Goal: Task Accomplishment & Management: Complete application form

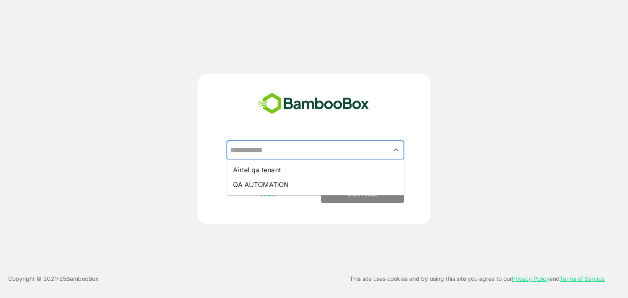
click at [260, 148] on input "text" at bounding box center [315, 151] width 175 height 16
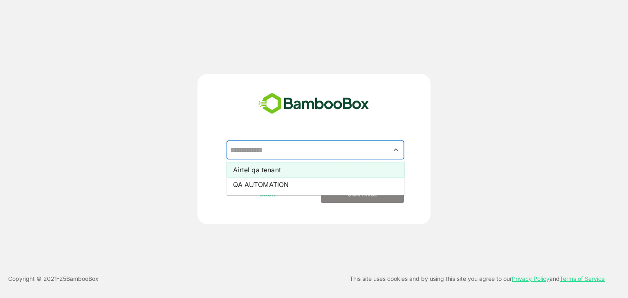
click at [258, 167] on li "Airtel qa tenant" at bounding box center [315, 170] width 178 height 15
type input "**********"
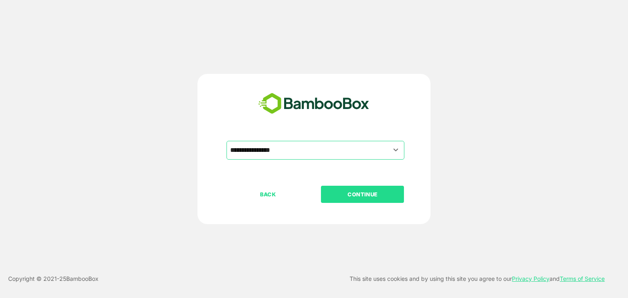
click at [355, 200] on button "CONTINUE" at bounding box center [362, 194] width 83 height 17
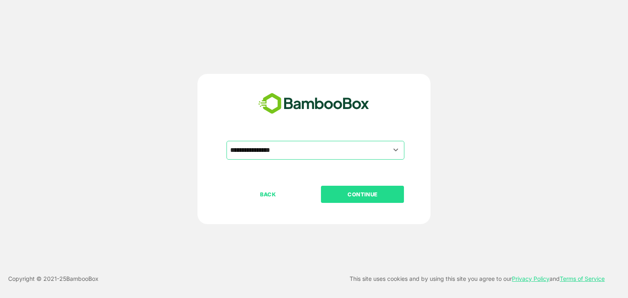
click at [355, 200] on button "CONTINUE" at bounding box center [362, 194] width 83 height 17
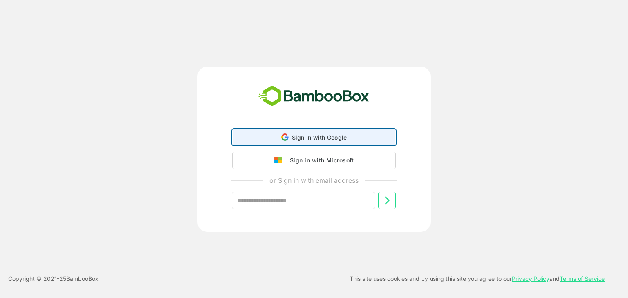
click at [305, 135] on span "Sign in with Google" at bounding box center [319, 137] width 55 height 7
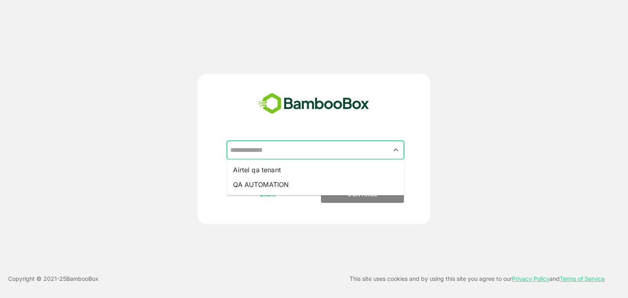
click at [365, 150] on input "text" at bounding box center [315, 151] width 175 height 16
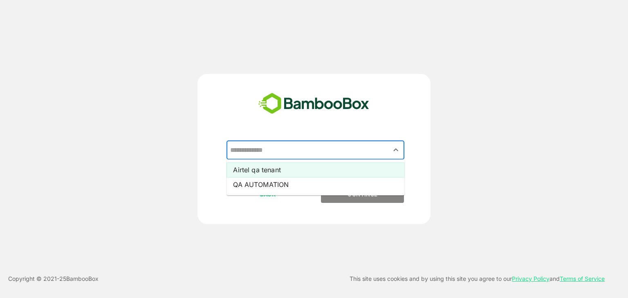
click at [283, 169] on li "Airtel qa tenant" at bounding box center [315, 170] width 178 height 15
type input "**********"
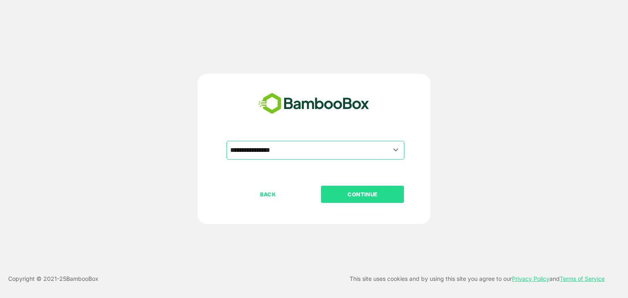
click at [337, 195] on p "CONTINUE" at bounding box center [363, 194] width 82 height 9
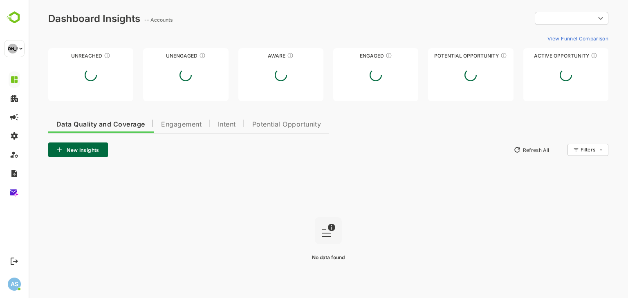
type input "**********"
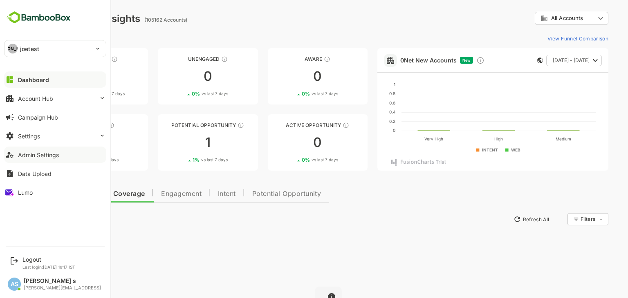
click at [48, 153] on div "Admin Settings" at bounding box center [38, 155] width 41 height 7
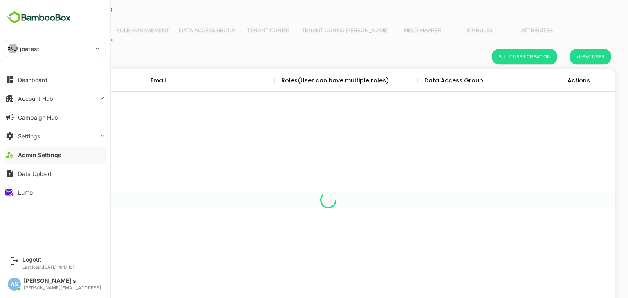
scroll to position [233, 561]
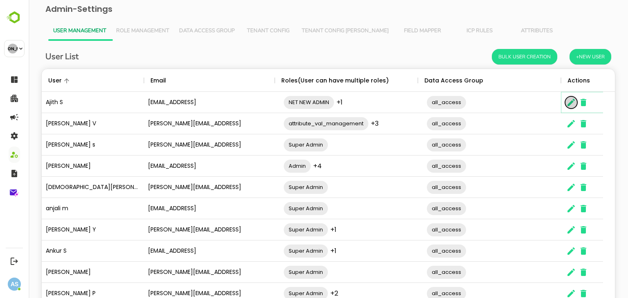
click at [575, 107] on icon "The User Data" at bounding box center [571, 103] width 10 height 10
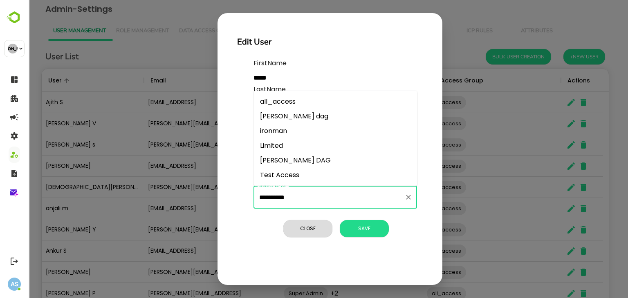
click at [293, 196] on input "**********" at bounding box center [329, 198] width 144 height 16
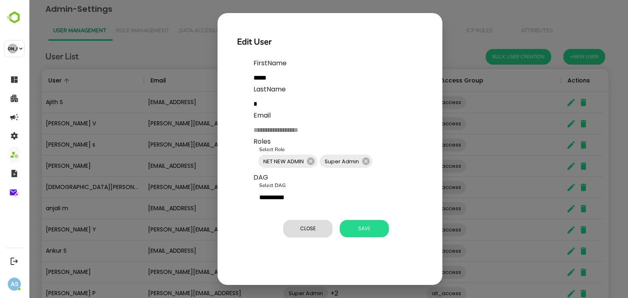
click at [241, 178] on div "**********" at bounding box center [329, 152] width 205 height 194
click at [308, 224] on span "Close" at bounding box center [307, 229] width 41 height 11
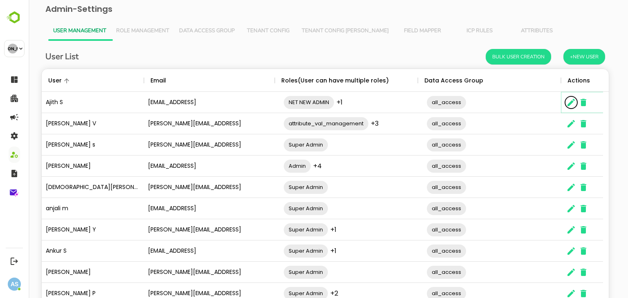
scroll to position [7, 7]
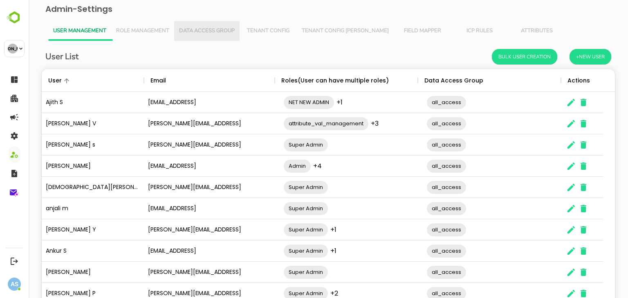
click at [200, 26] on button "Data Access Group" at bounding box center [206, 31] width 65 height 20
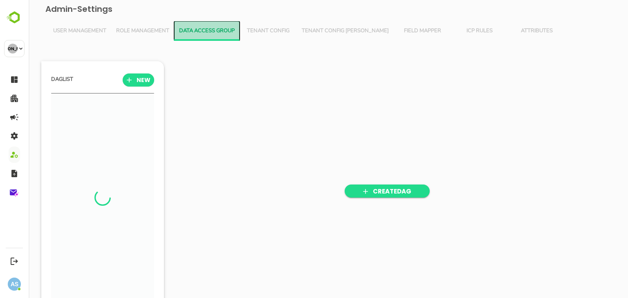
click at [200, 26] on button "Data Access Group" at bounding box center [206, 31] width 65 height 20
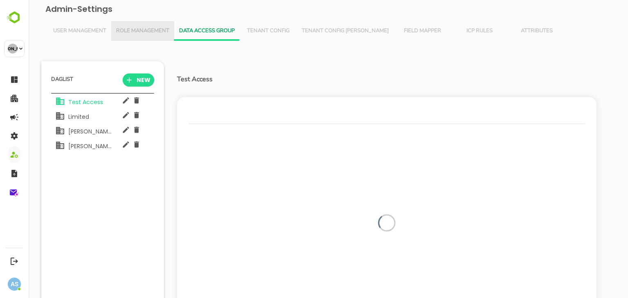
click at [154, 29] on span "Role Management" at bounding box center [142, 31] width 53 height 7
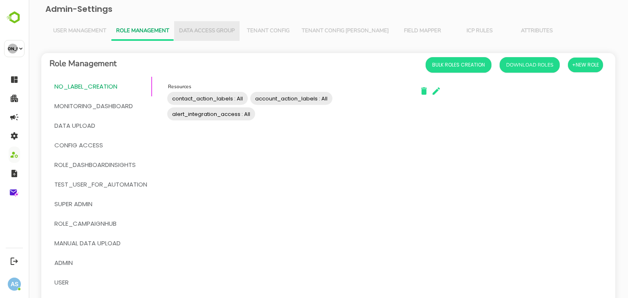
click at [226, 23] on button "Data Access Group" at bounding box center [206, 31] width 65 height 20
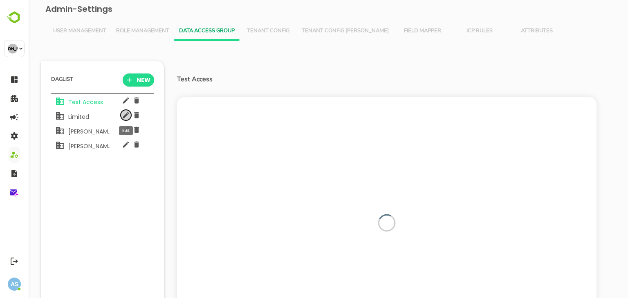
click at [126, 117] on icon "button" at bounding box center [126, 115] width 6 height 6
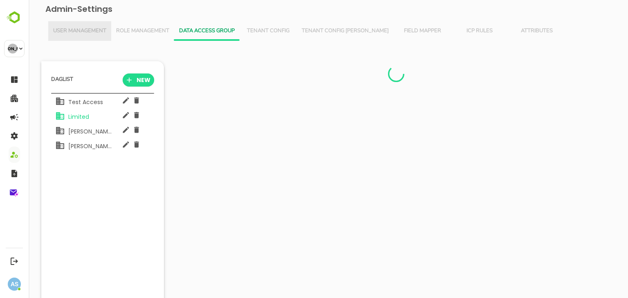
click at [96, 30] on span "User Management" at bounding box center [79, 31] width 53 height 7
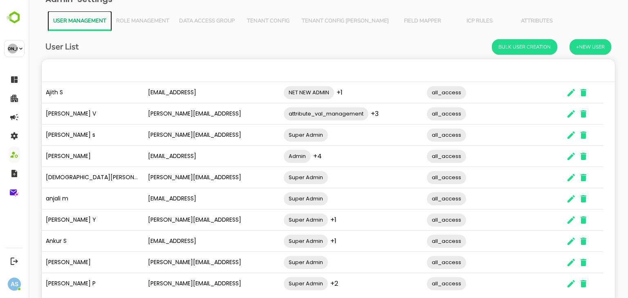
scroll to position [11, 0]
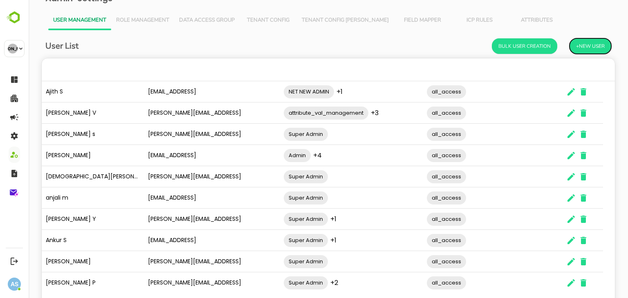
click at [578, 47] on button "+New User" at bounding box center [590, 46] width 42 height 16
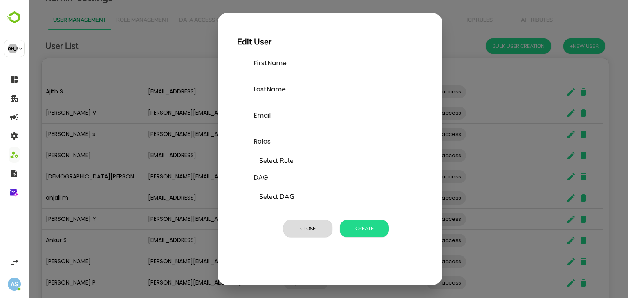
click at [309, 195] on input "Select DAG" at bounding box center [335, 198] width 156 height 16
click at [234, 145] on div "[PERSON_NAME] Email Roles Select Role Select Role DAG Select DAG Select DAG Clo…" at bounding box center [329, 152] width 205 height 194
click at [306, 231] on button "Close" at bounding box center [307, 228] width 49 height 17
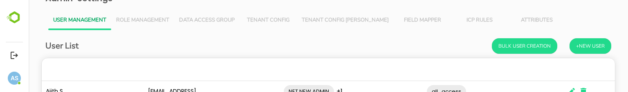
scroll to position [7, 7]
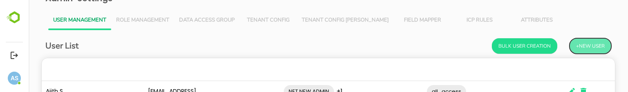
click at [578, 49] on button "+New User" at bounding box center [590, 46] width 42 height 16
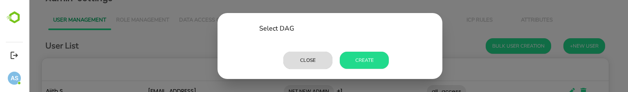
scroll to position [168, 0]
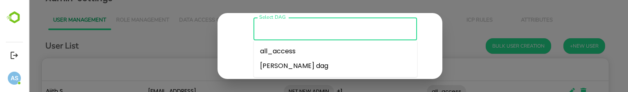
click at [297, 25] on input "Select DAG" at bounding box center [335, 29] width 156 height 16
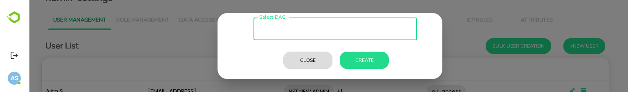
click at [297, 25] on input "Select DAG" at bounding box center [335, 29] width 156 height 16
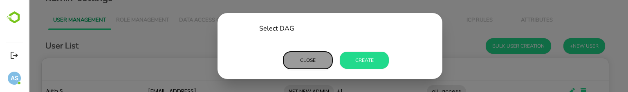
click at [292, 59] on button "Close" at bounding box center [307, 60] width 49 height 17
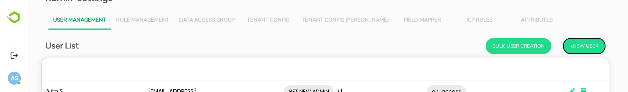
scroll to position [7, 7]
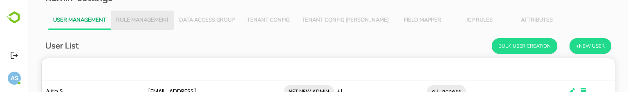
click at [154, 22] on span "Role Management" at bounding box center [142, 20] width 53 height 7
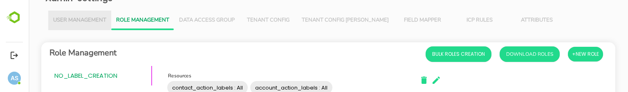
click at [87, 18] on span "User Management" at bounding box center [79, 20] width 53 height 7
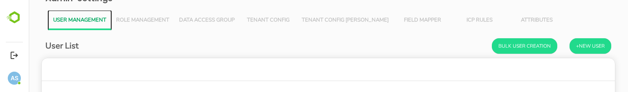
scroll to position [233, 561]
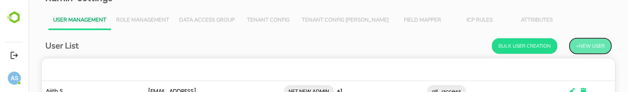
click at [575, 43] on button "+New User" at bounding box center [590, 46] width 42 height 16
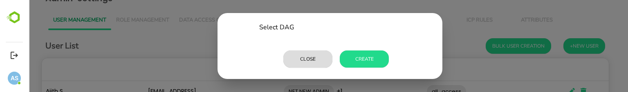
scroll to position [175, 0]
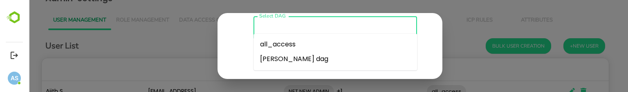
click at [302, 20] on input "Select DAG" at bounding box center [335, 28] width 156 height 16
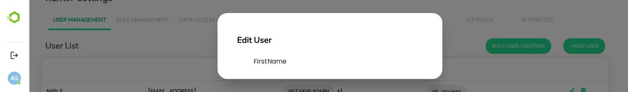
scroll to position [0, 0]
